Goal: Information Seeking & Learning: Understand process/instructions

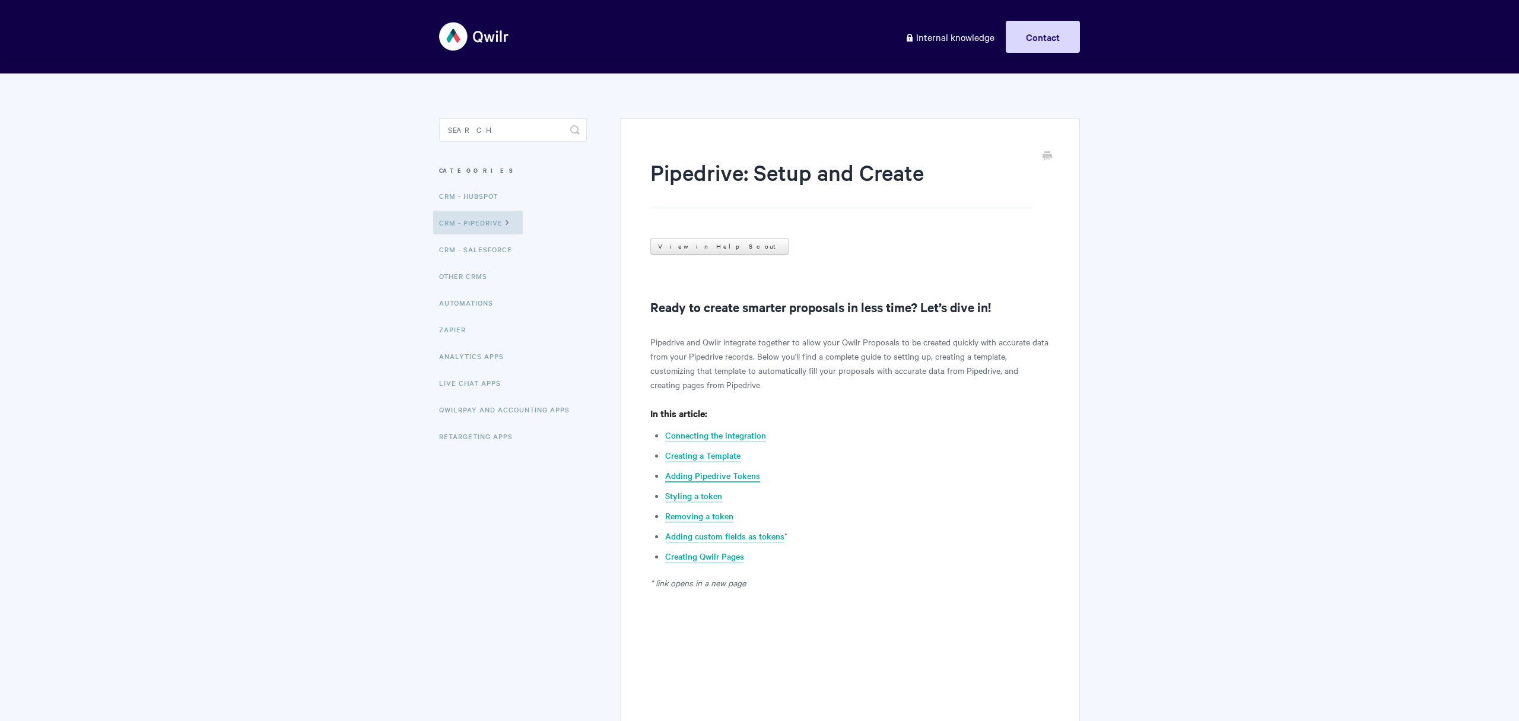
click at [720, 474] on link "Adding Pipedrive Tokens" at bounding box center [712, 475] width 95 height 13
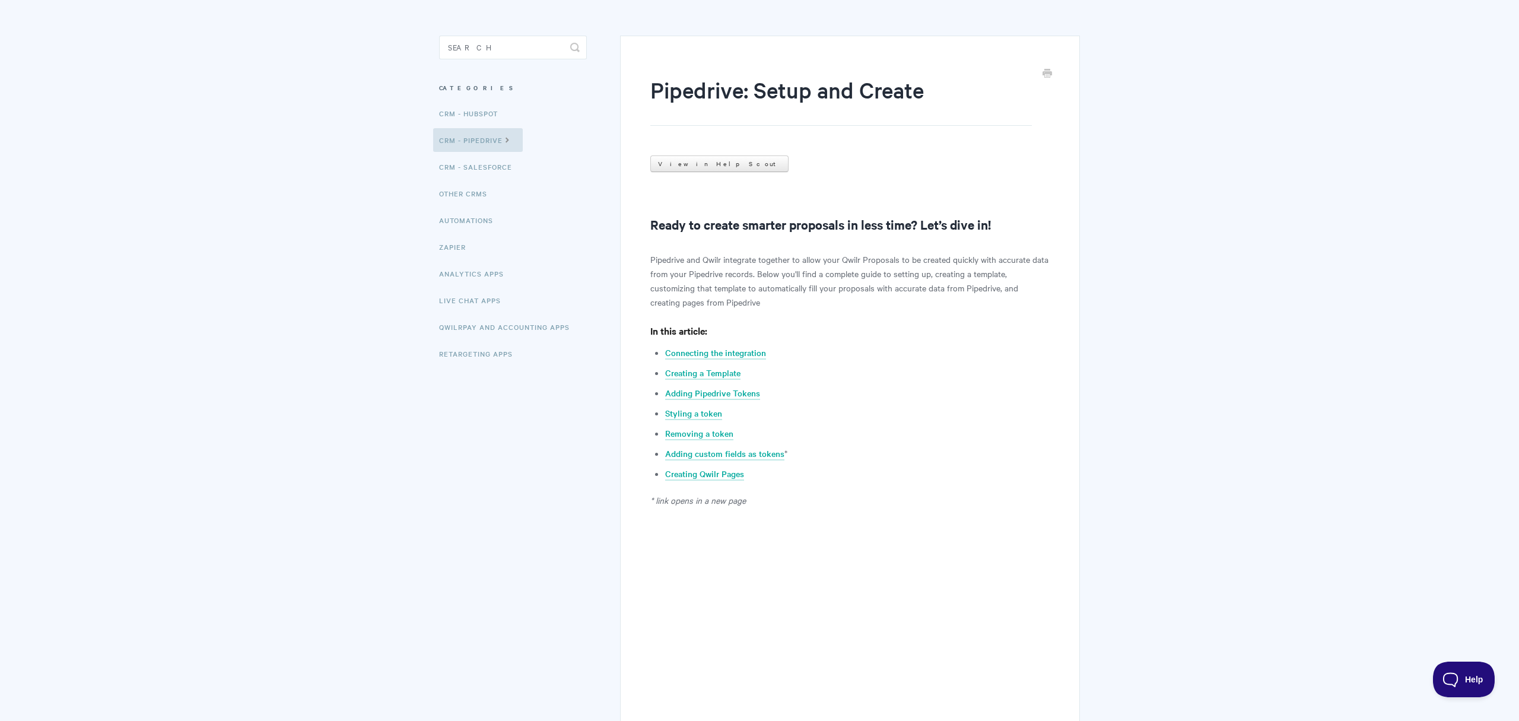
scroll to position [74, 0]
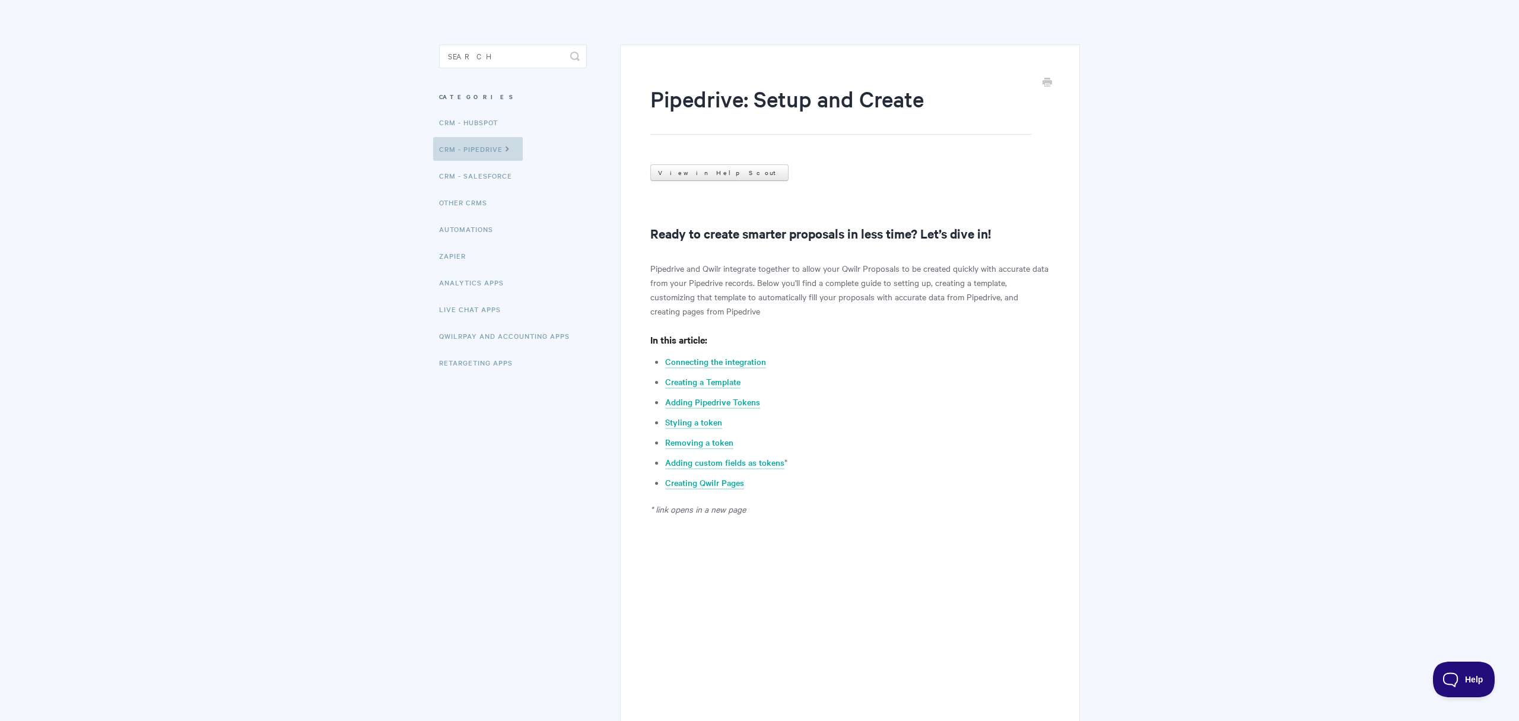
click at [511, 147] on icon at bounding box center [508, 147] width 10 height 9
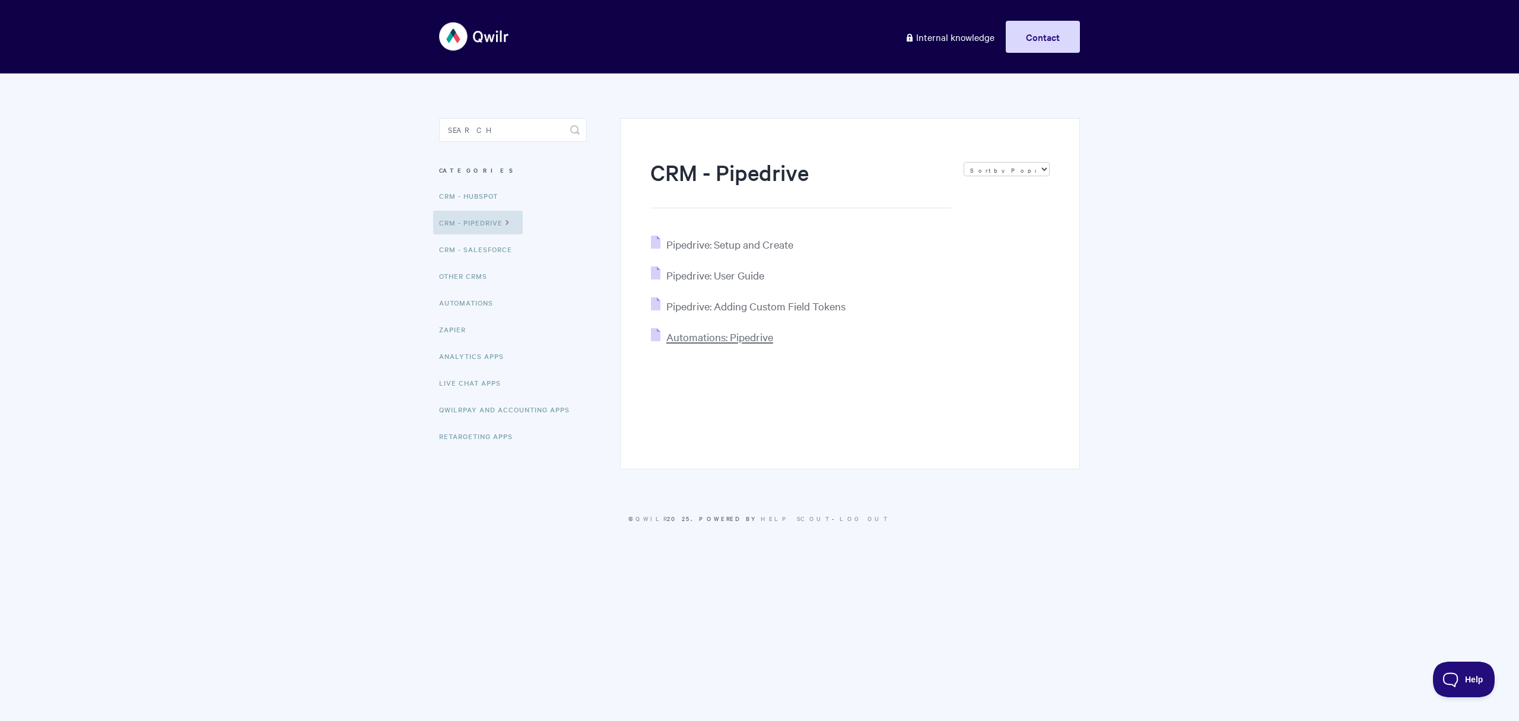
click at [732, 336] on span "Automations: Pipedrive" at bounding box center [719, 337] width 107 height 14
click at [736, 278] on span "Pipedrive: User Guide" at bounding box center [715, 275] width 98 height 14
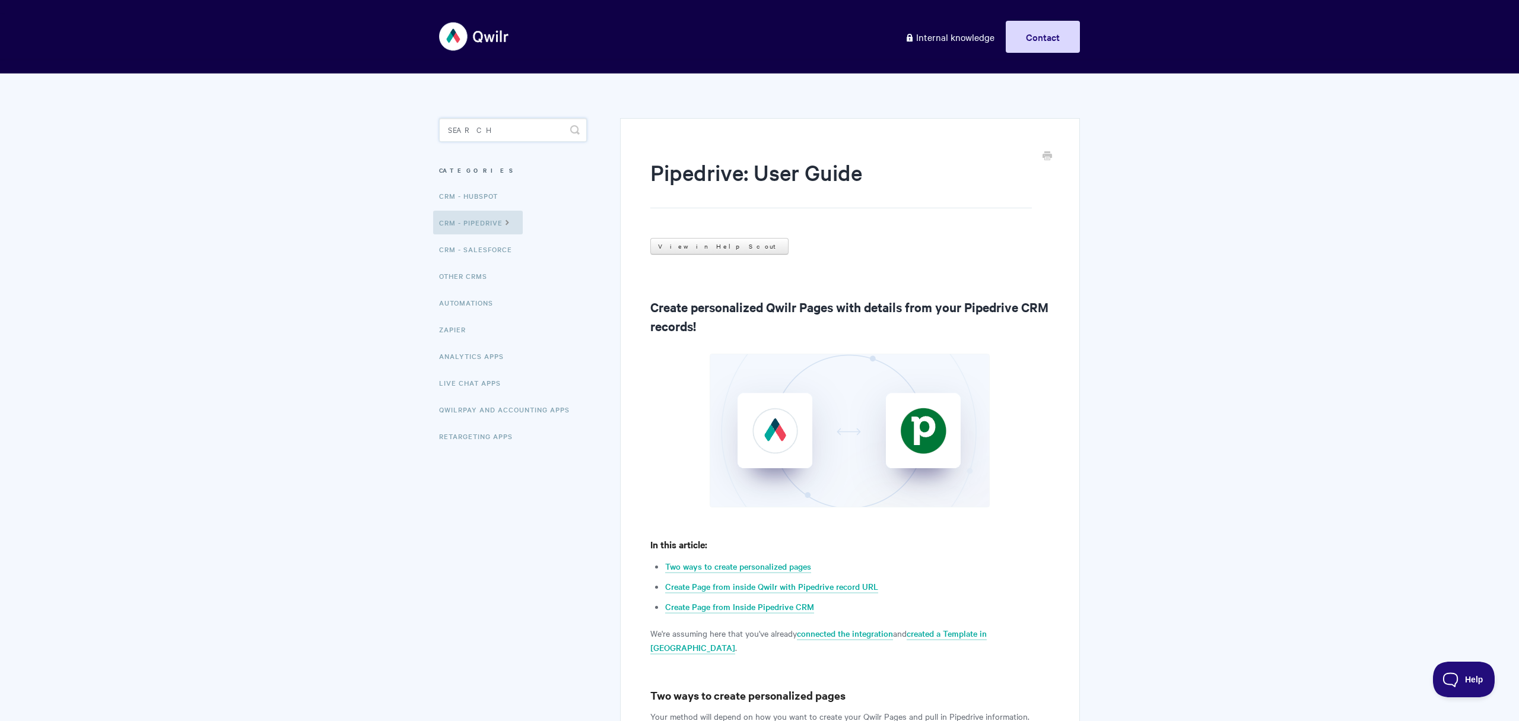
click at [495, 131] on input "Search" at bounding box center [513, 130] width 148 height 24
type input "pipedrive products"
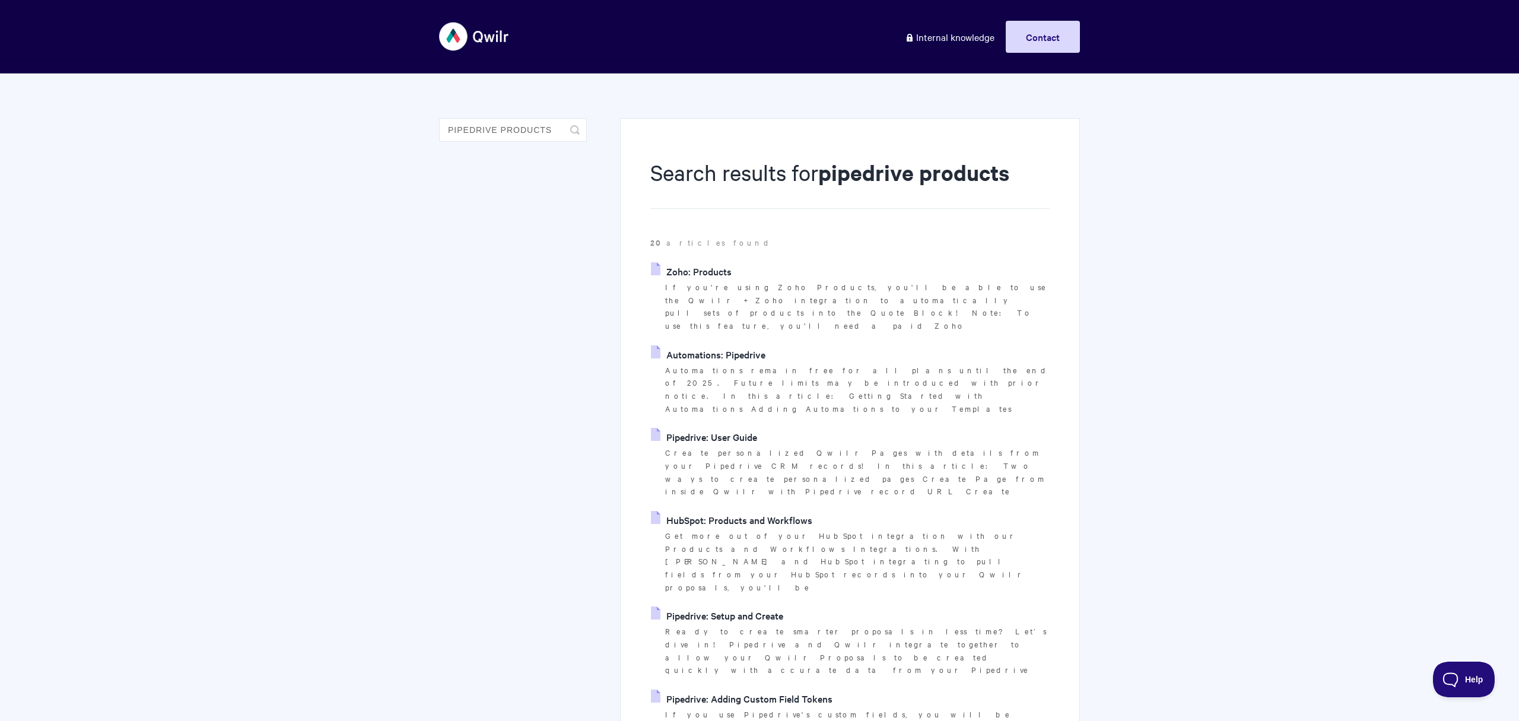
click at [762, 511] on link "HubSpot: Products and Workflows" at bounding box center [731, 520] width 161 height 18
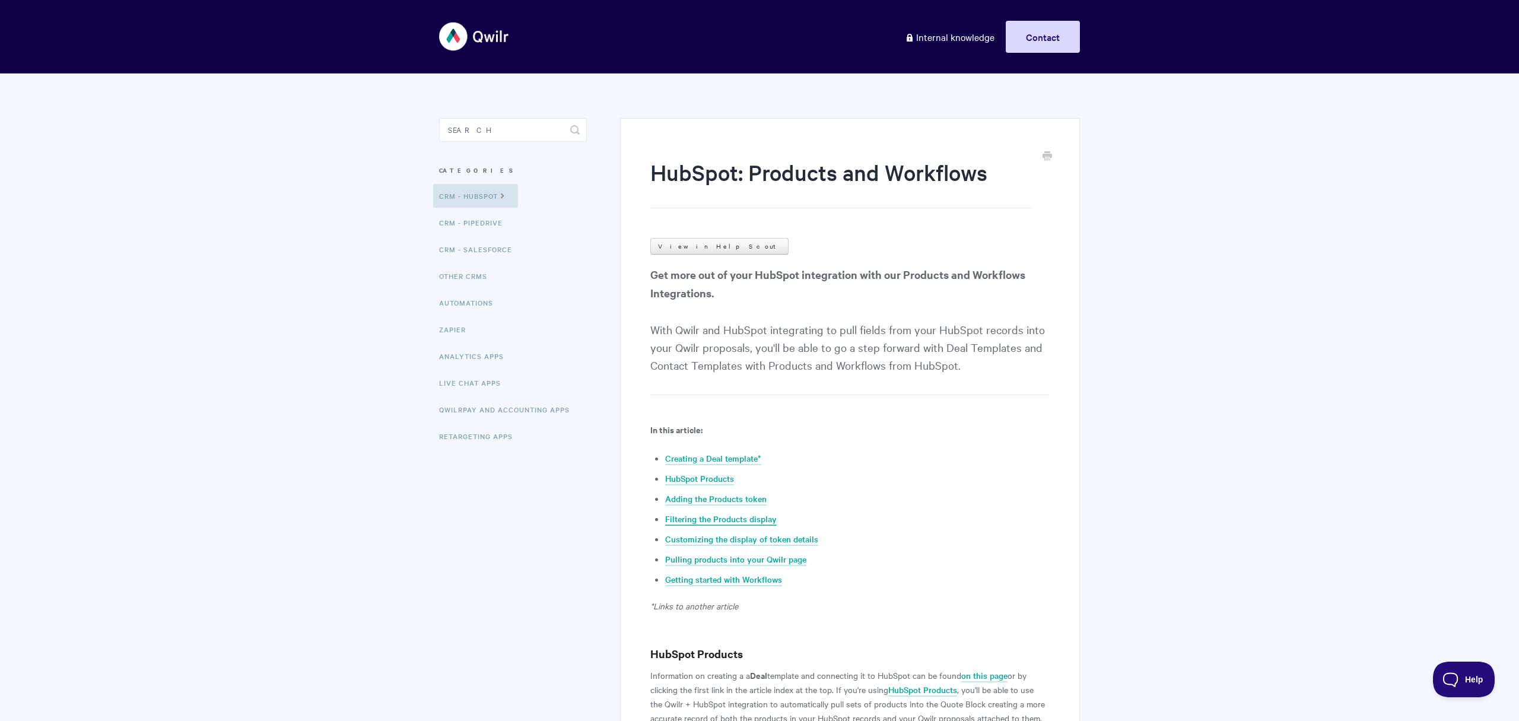
click at [753, 522] on link "Filtering the Products display" at bounding box center [721, 519] width 112 height 13
click at [745, 533] on link "Customizing the display of token details" at bounding box center [741, 539] width 153 height 13
